Goal: Task Accomplishment & Management: Use online tool/utility

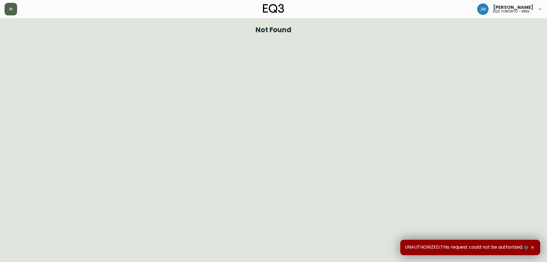
click at [10, 10] on icon "button" at bounding box center [11, 9] width 5 height 5
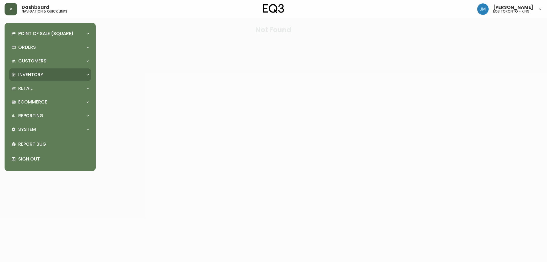
click at [34, 72] on p "Inventory" at bounding box center [30, 75] width 25 height 6
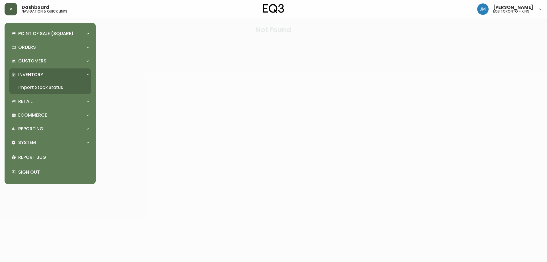
click at [47, 88] on link "Import Stock Status" at bounding box center [50, 87] width 82 height 13
